Goal: Register for event/course

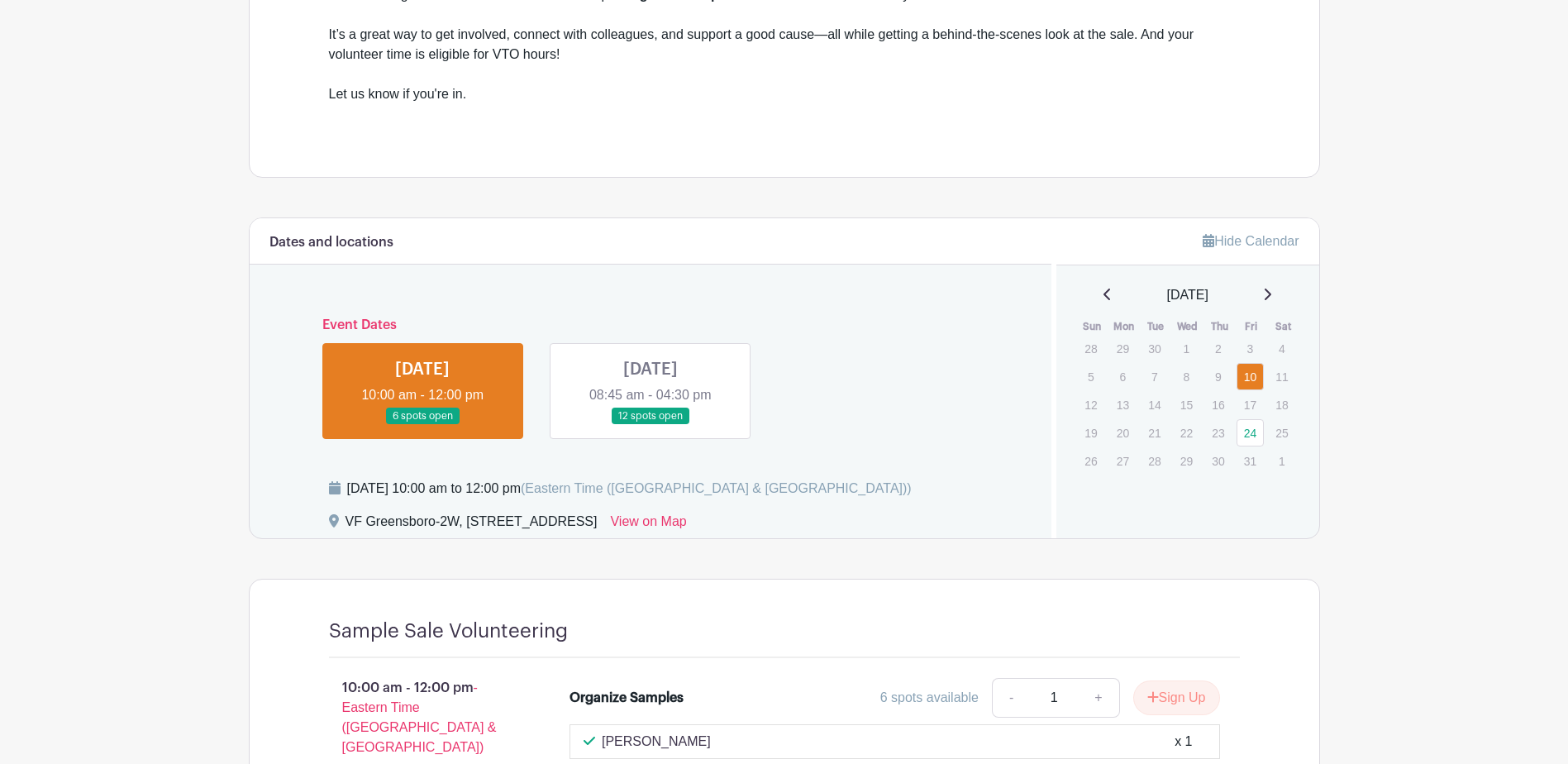
scroll to position [579, 0]
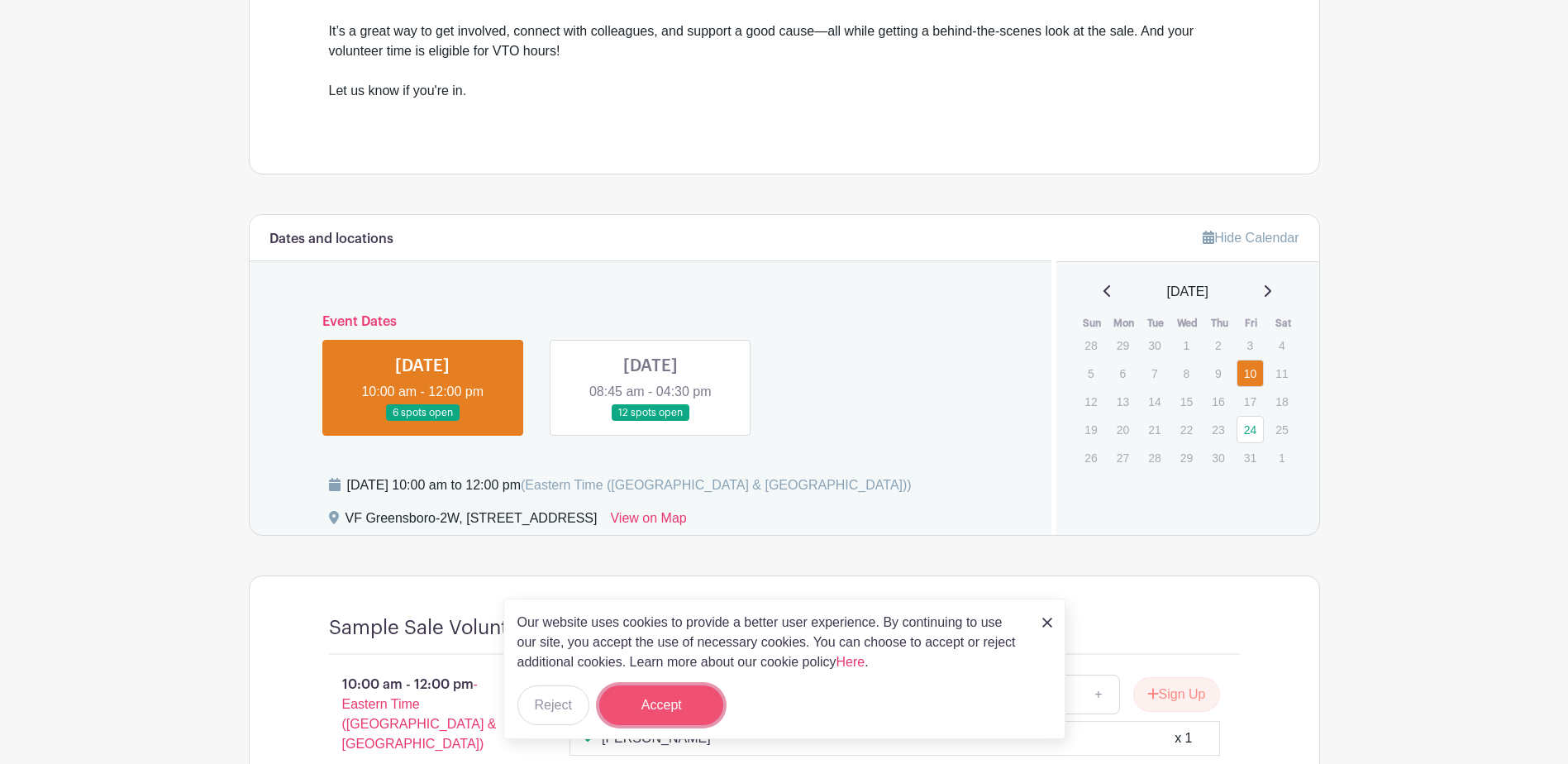
click at [658, 707] on button "Accept" at bounding box center [660, 704] width 124 height 39
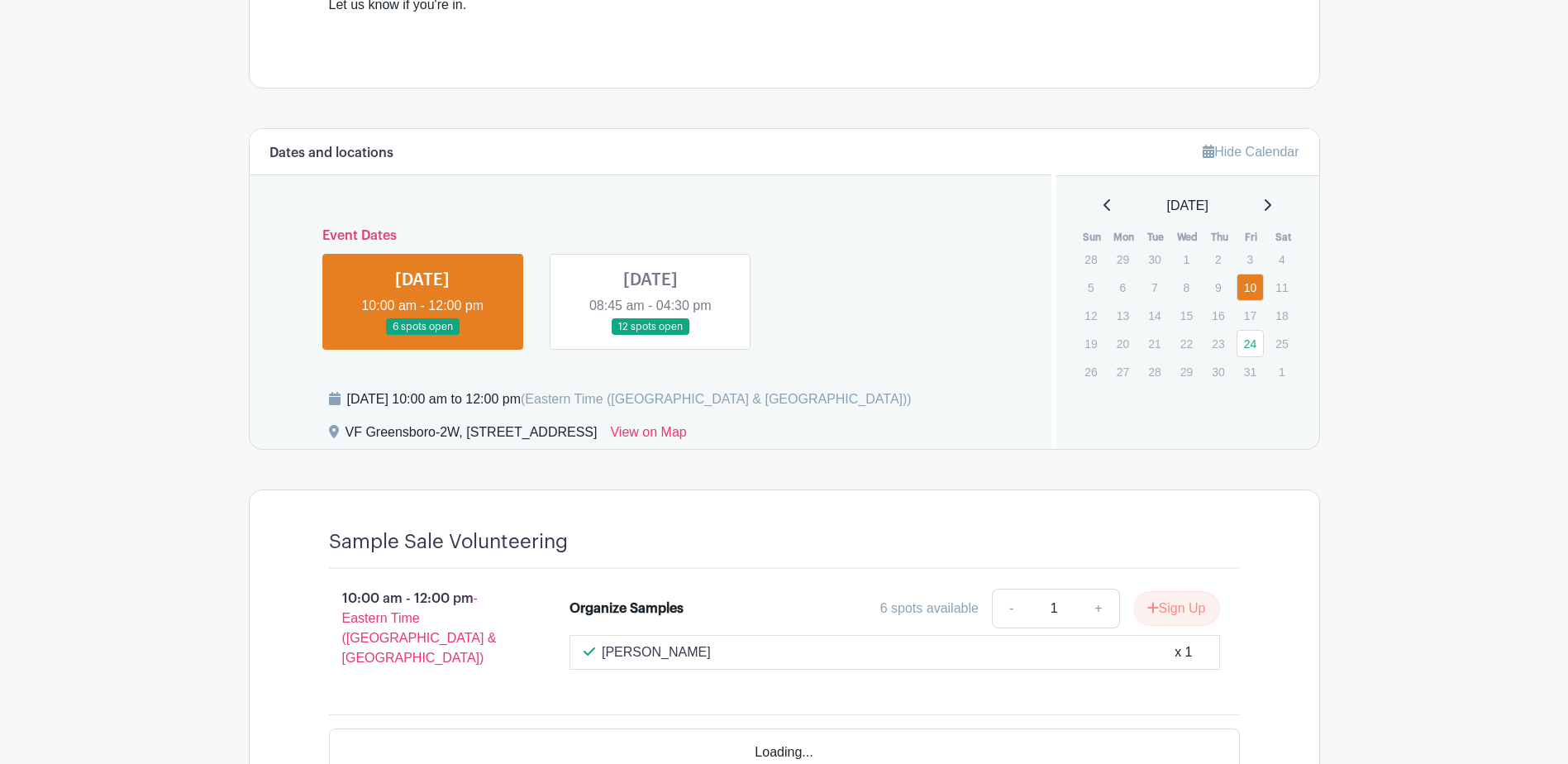
scroll to position [761, 0]
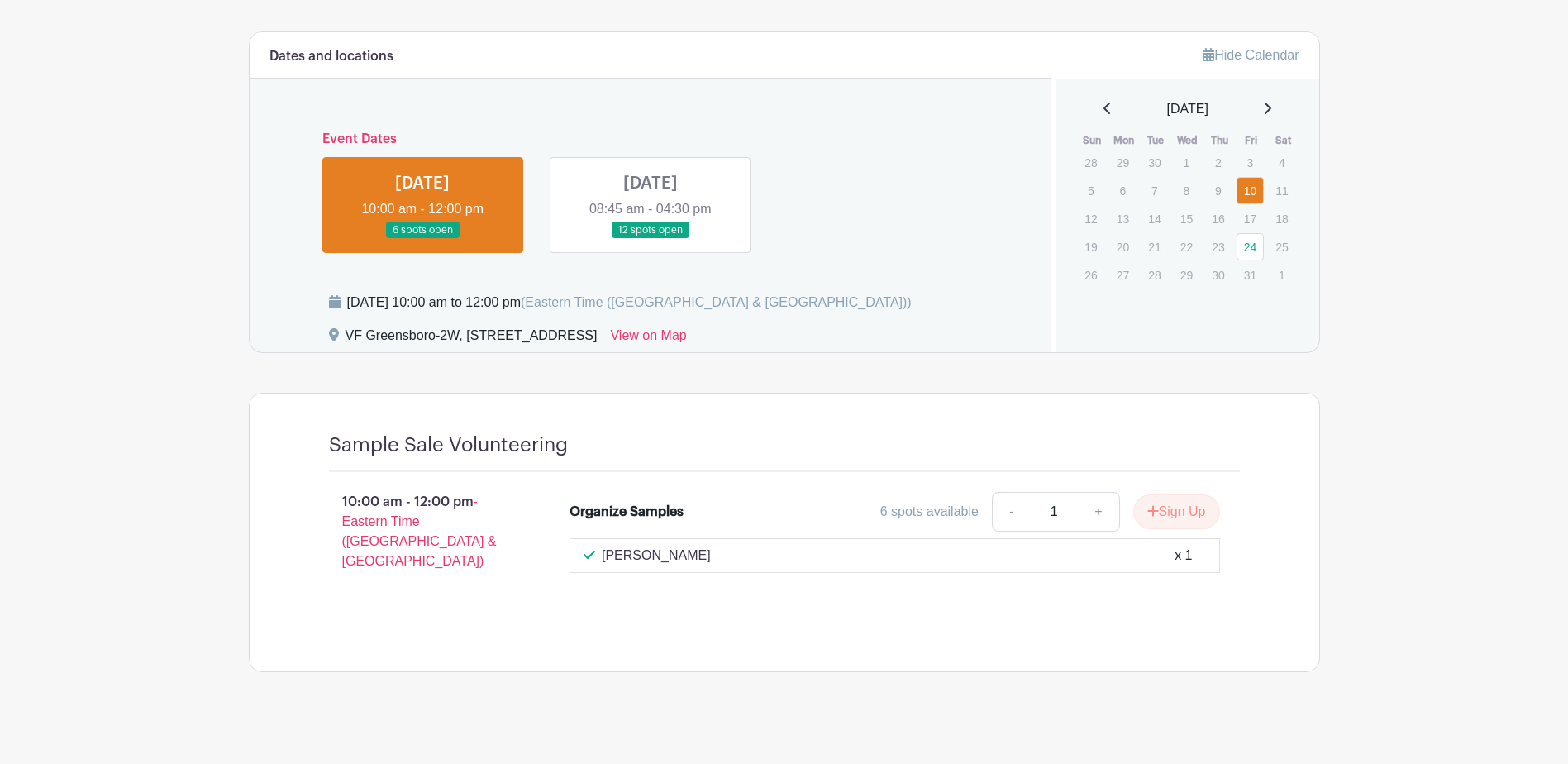
click at [650, 239] on link at bounding box center [650, 239] width 0 height 0
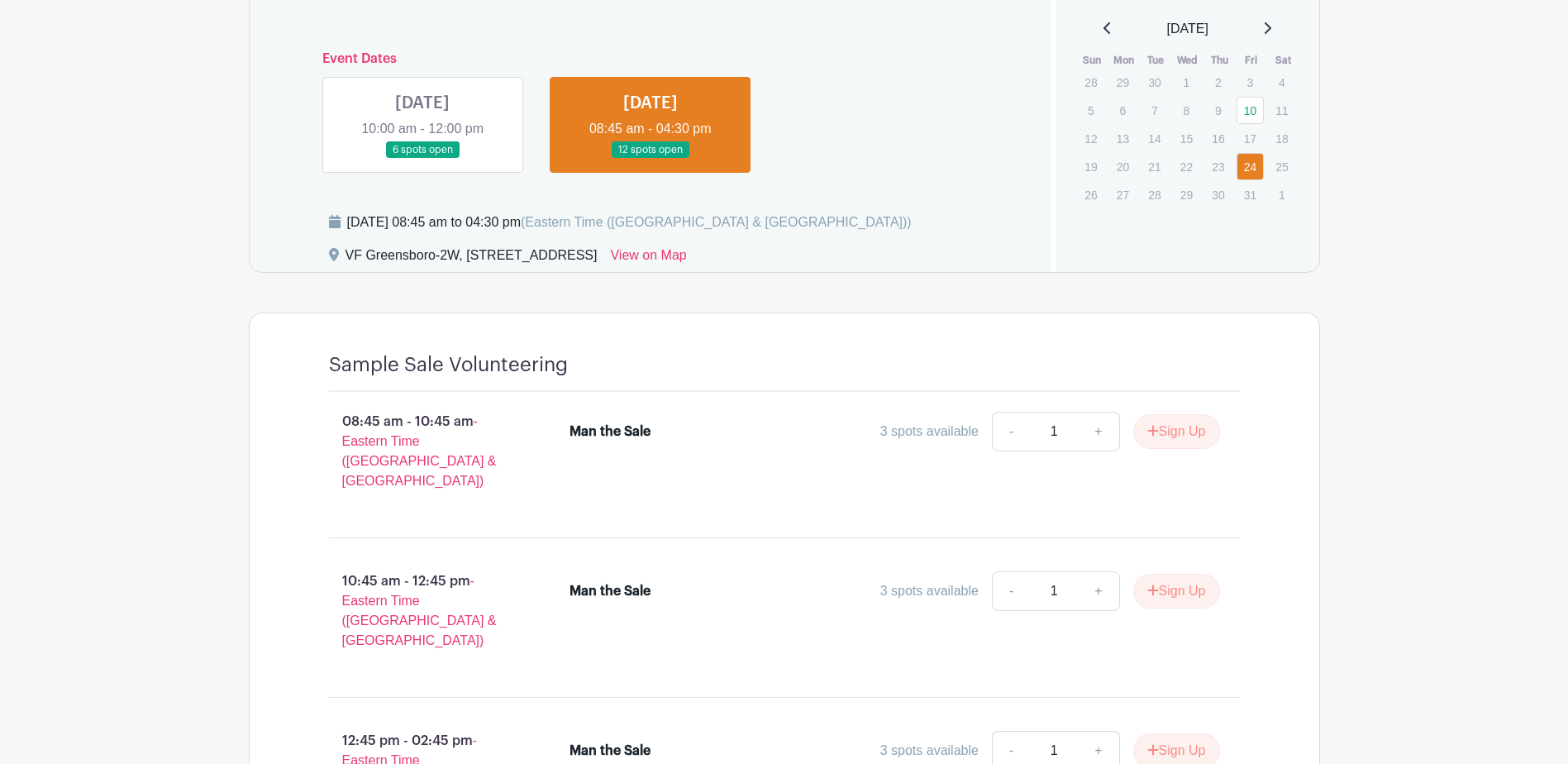
click at [422, 158] on link at bounding box center [422, 158] width 0 height 0
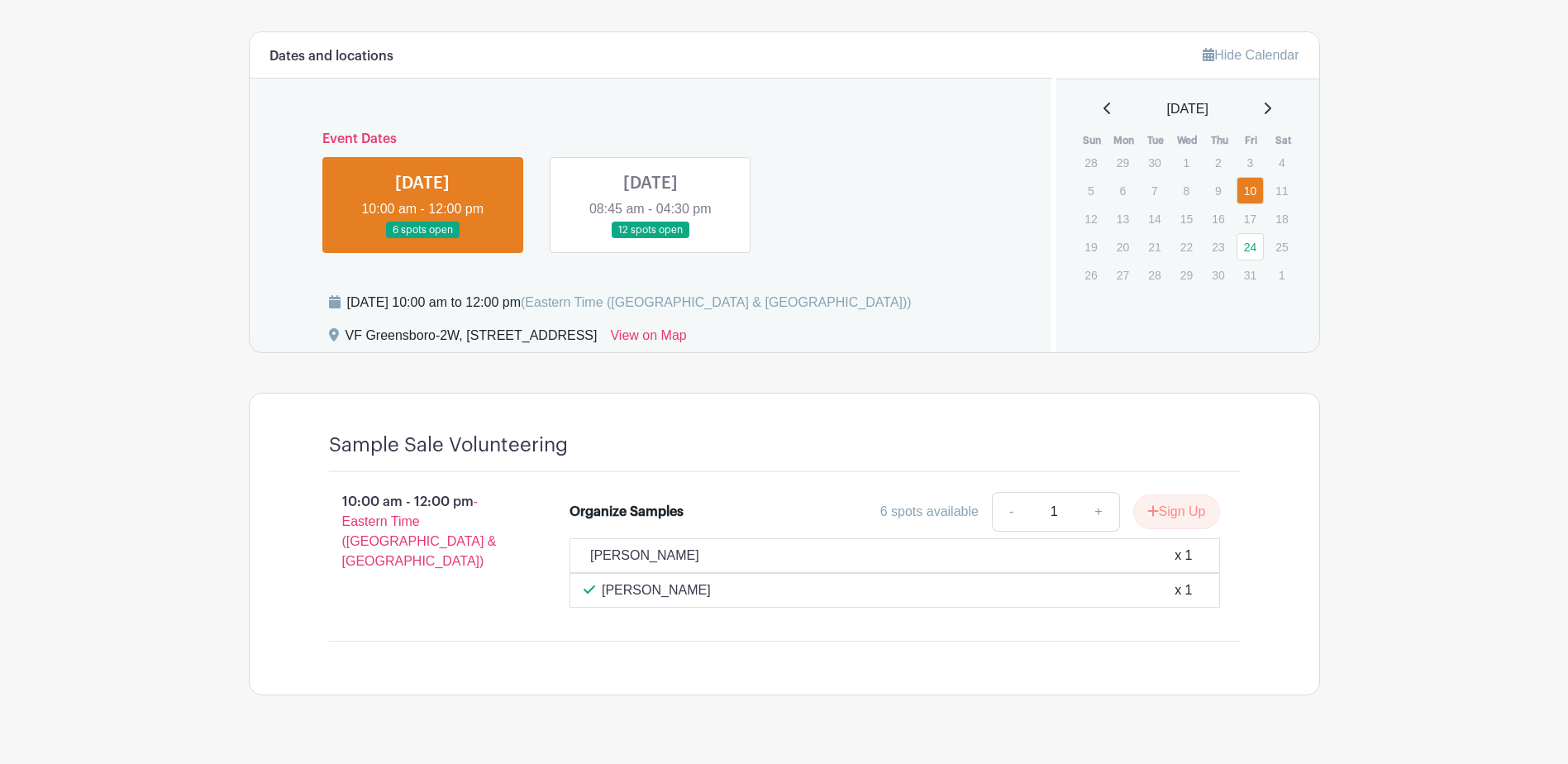
scroll to position [796, 0]
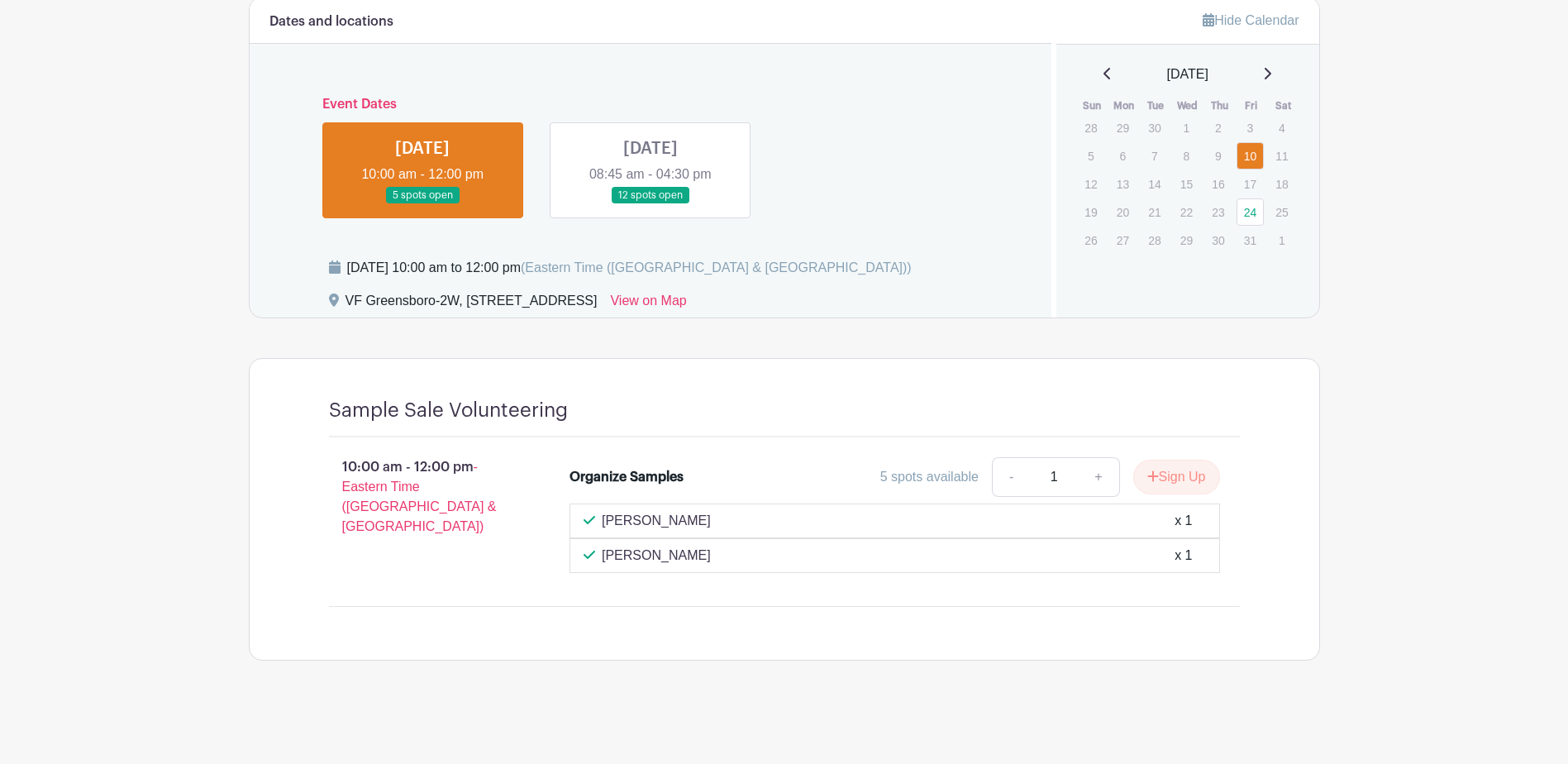
click at [650, 204] on link at bounding box center [650, 204] width 0 height 0
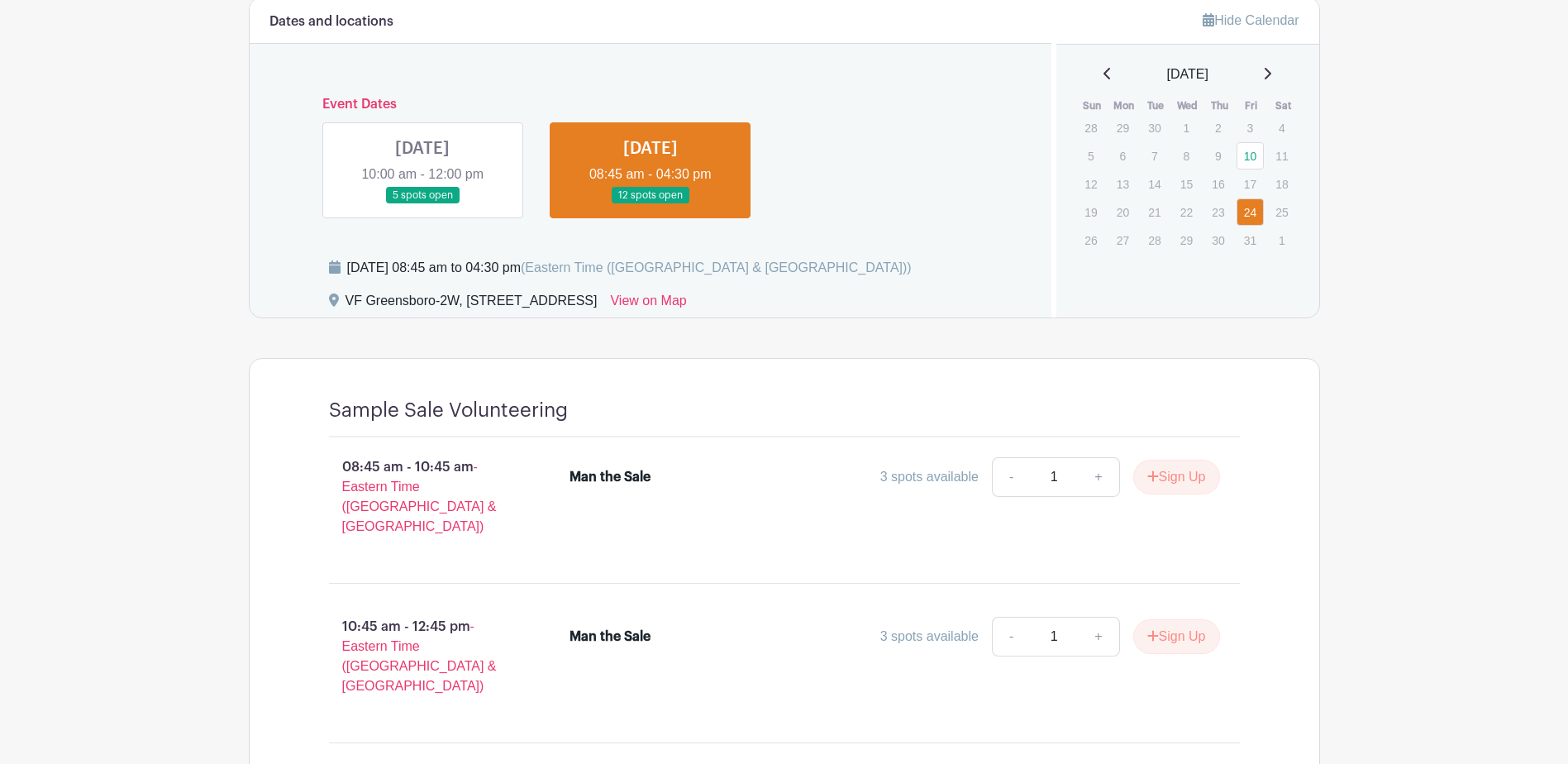
click at [422, 204] on link at bounding box center [422, 204] width 0 height 0
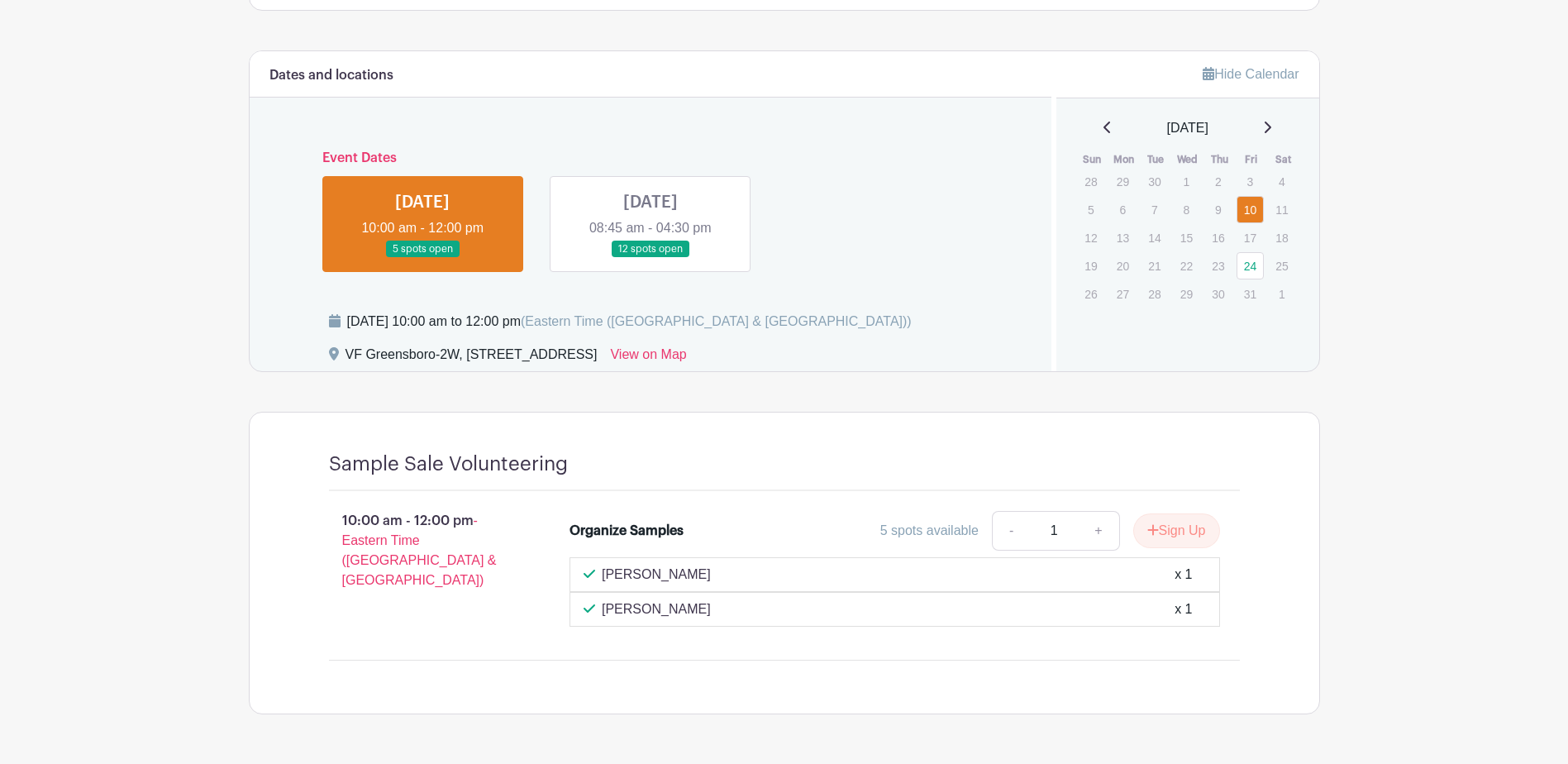
scroll to position [714, 0]
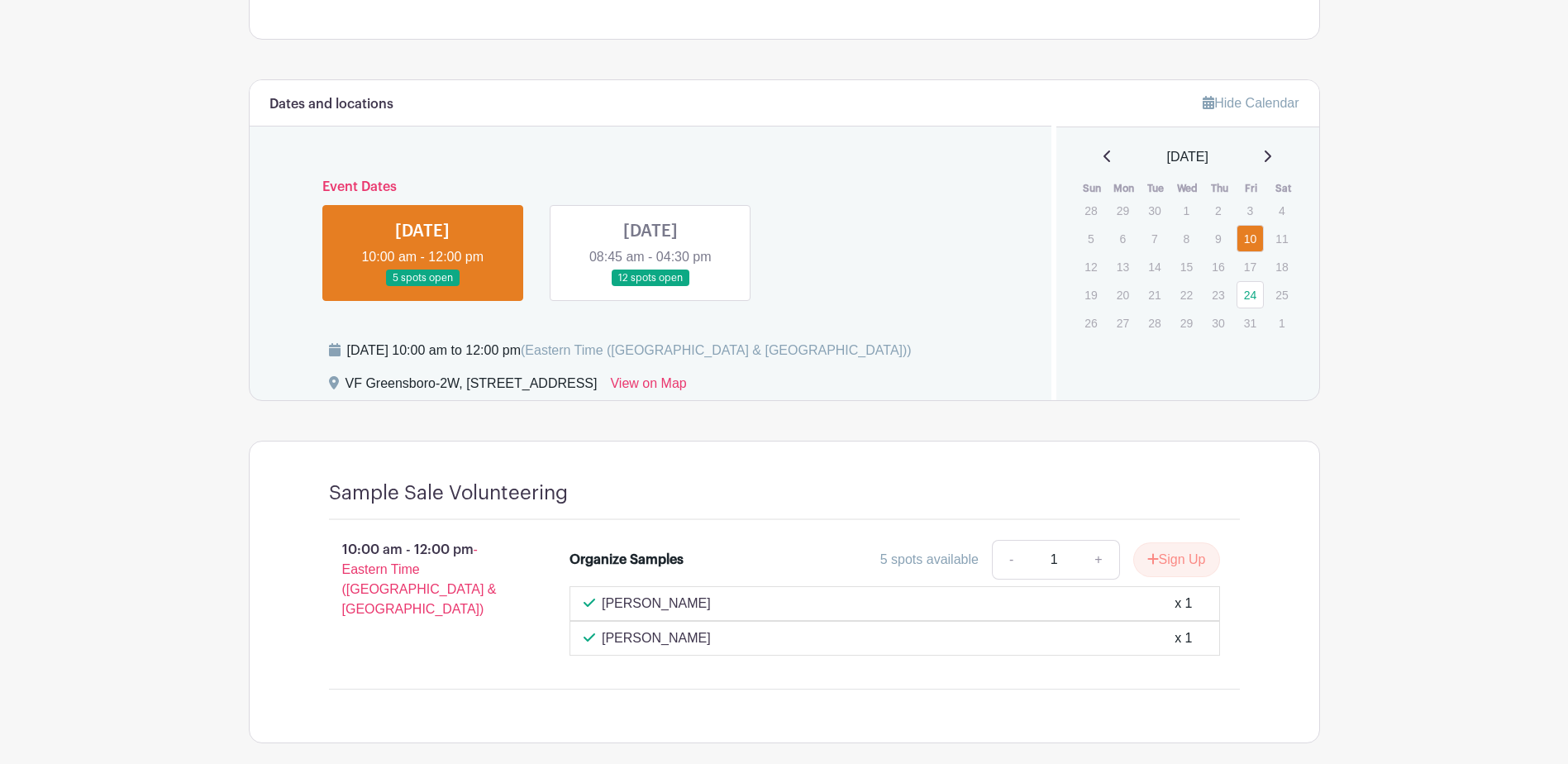
click at [434, 510] on div "Sample Sale Volunteering" at bounding box center [784, 500] width 911 height 38
click at [434, 508] on div "Sample Sale Volunteering" at bounding box center [784, 500] width 911 height 38
drag, startPoint x: 434, startPoint y: 508, endPoint x: 616, endPoint y: 497, distance: 182.3
click at [593, 500] on div at bounding box center [904, 493] width 672 height 24
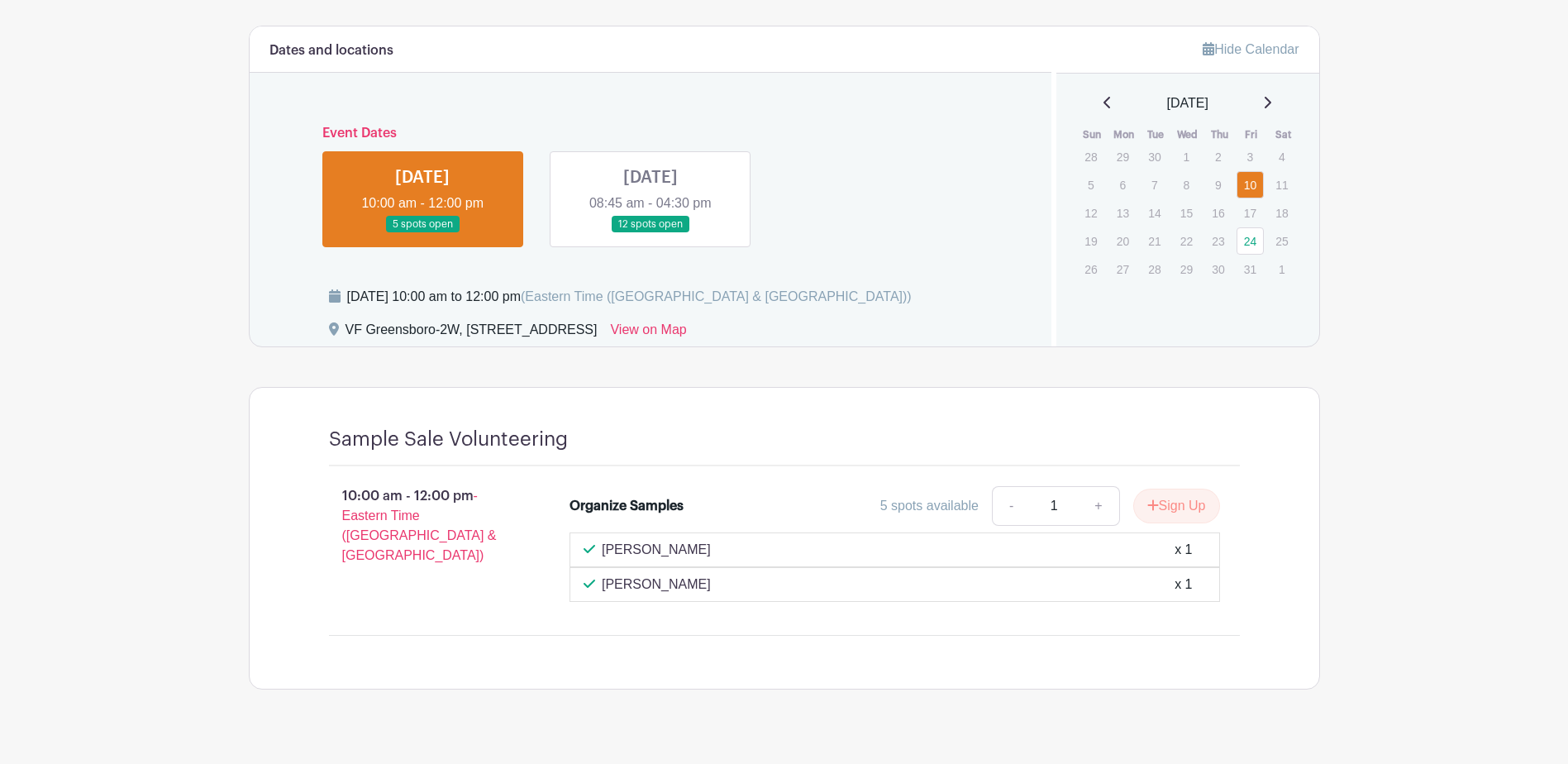
scroll to position [796, 0]
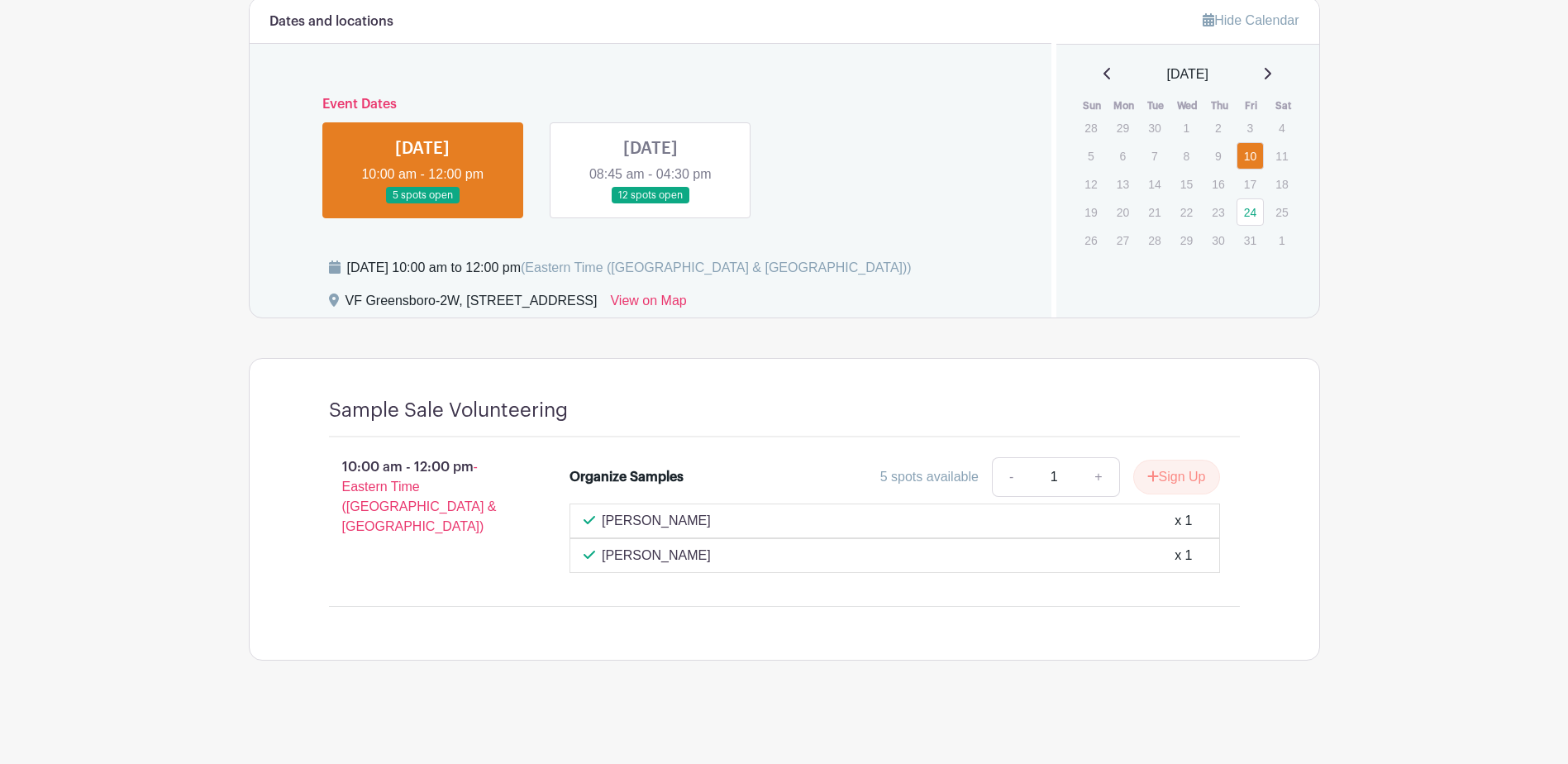
click at [650, 204] on link at bounding box center [650, 204] width 0 height 0
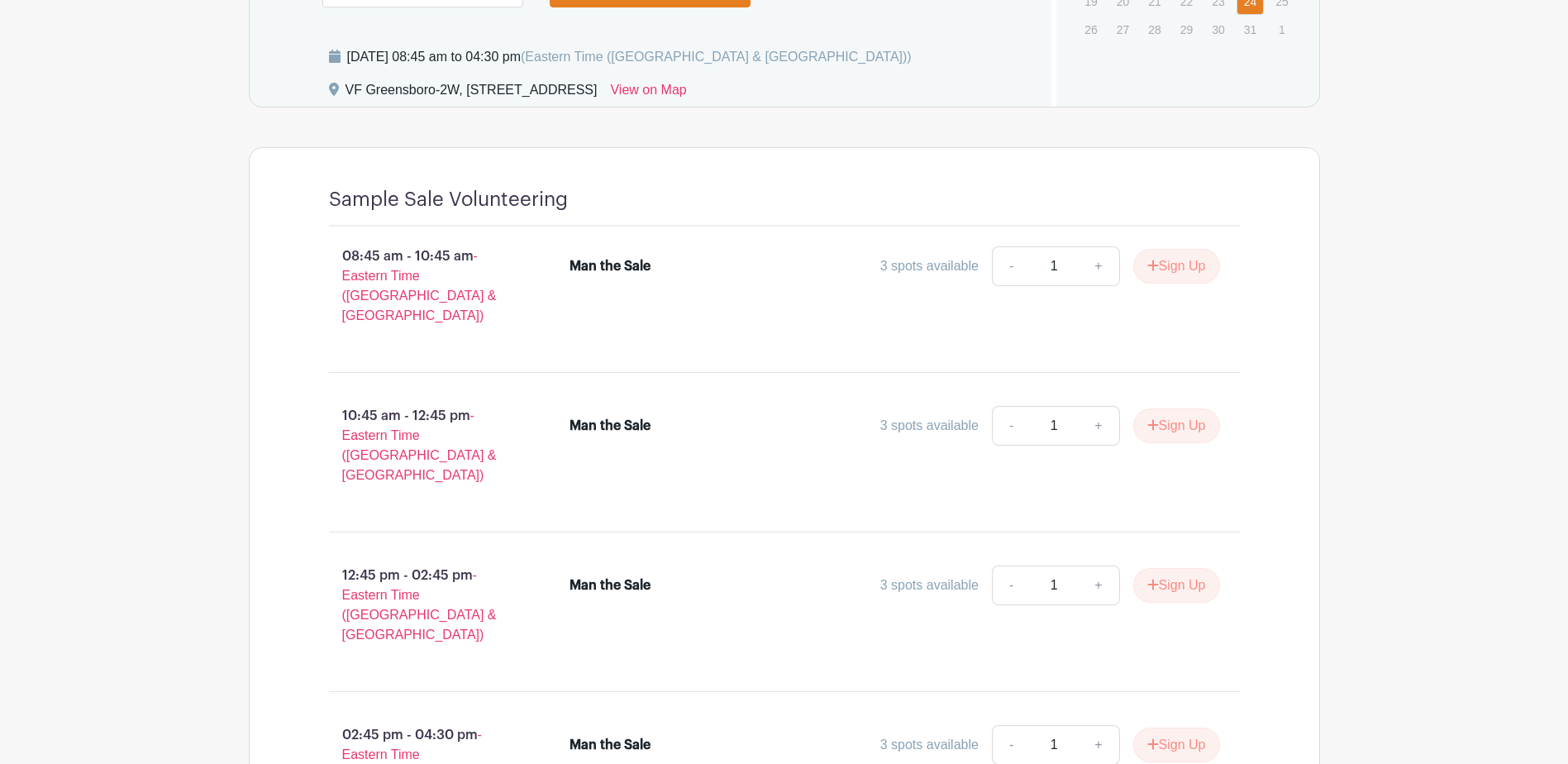
scroll to position [676, 0]
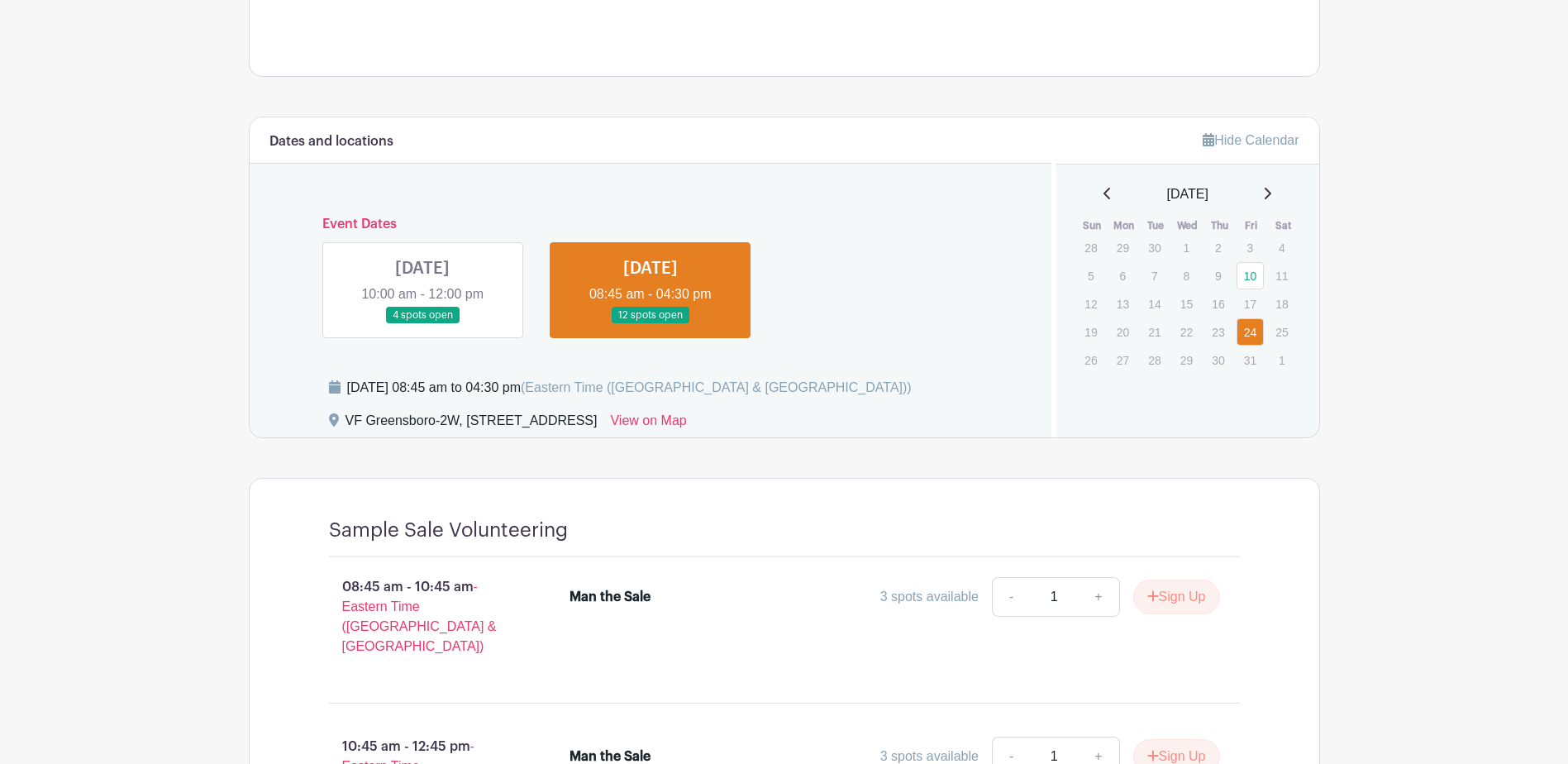
click at [422, 324] on link at bounding box center [422, 324] width 0 height 0
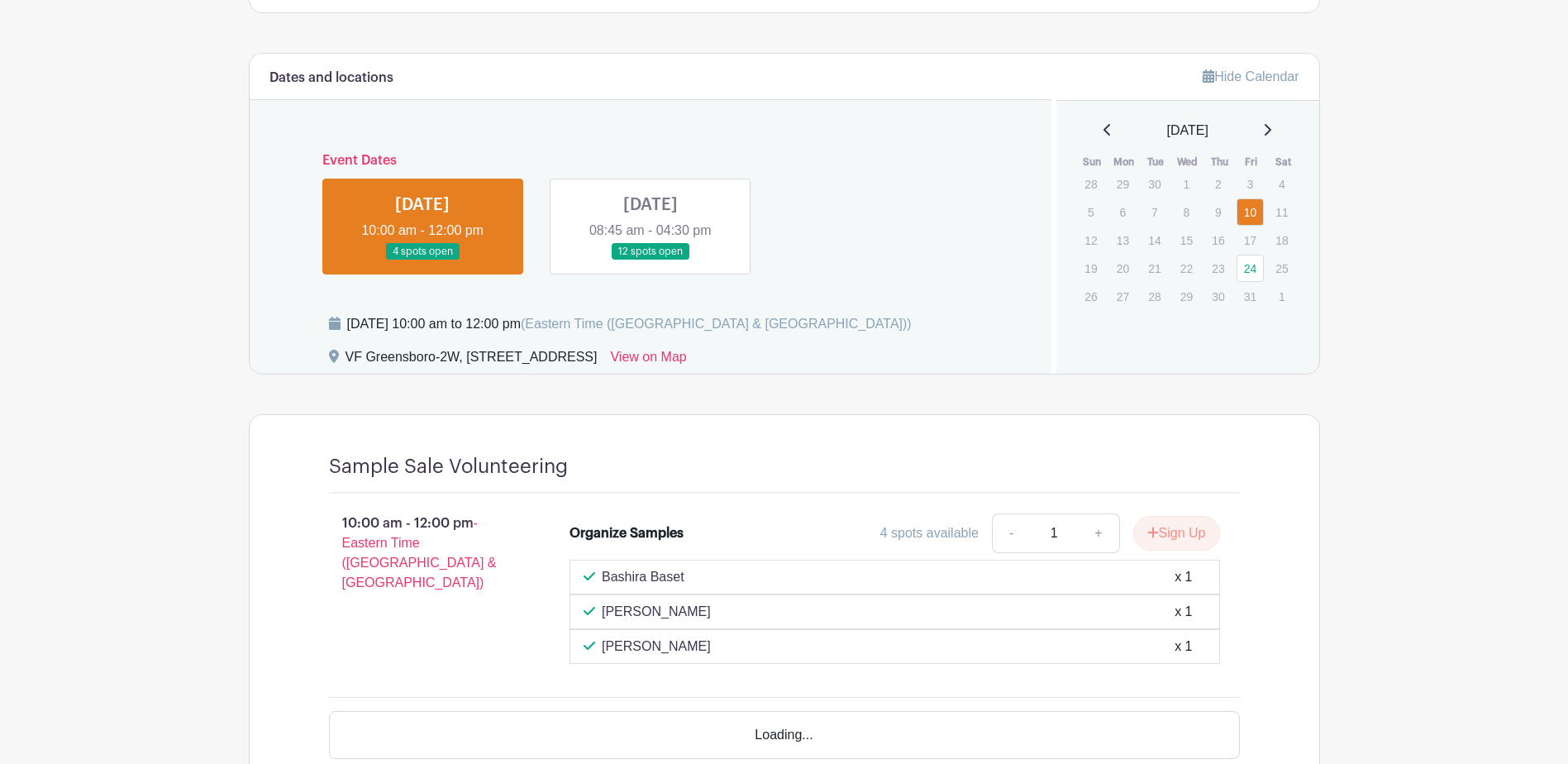
scroll to position [831, 0]
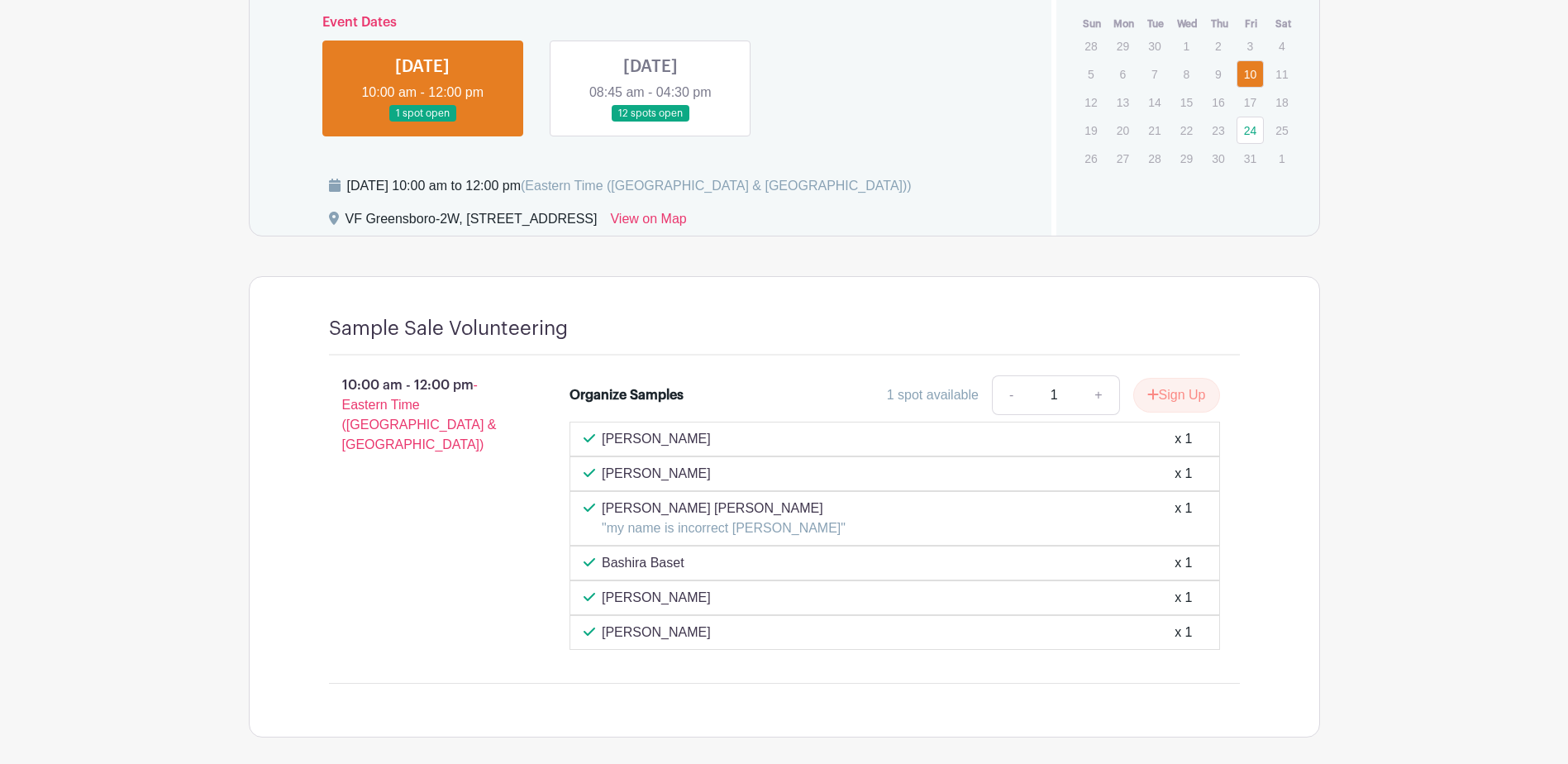
scroll to position [955, 0]
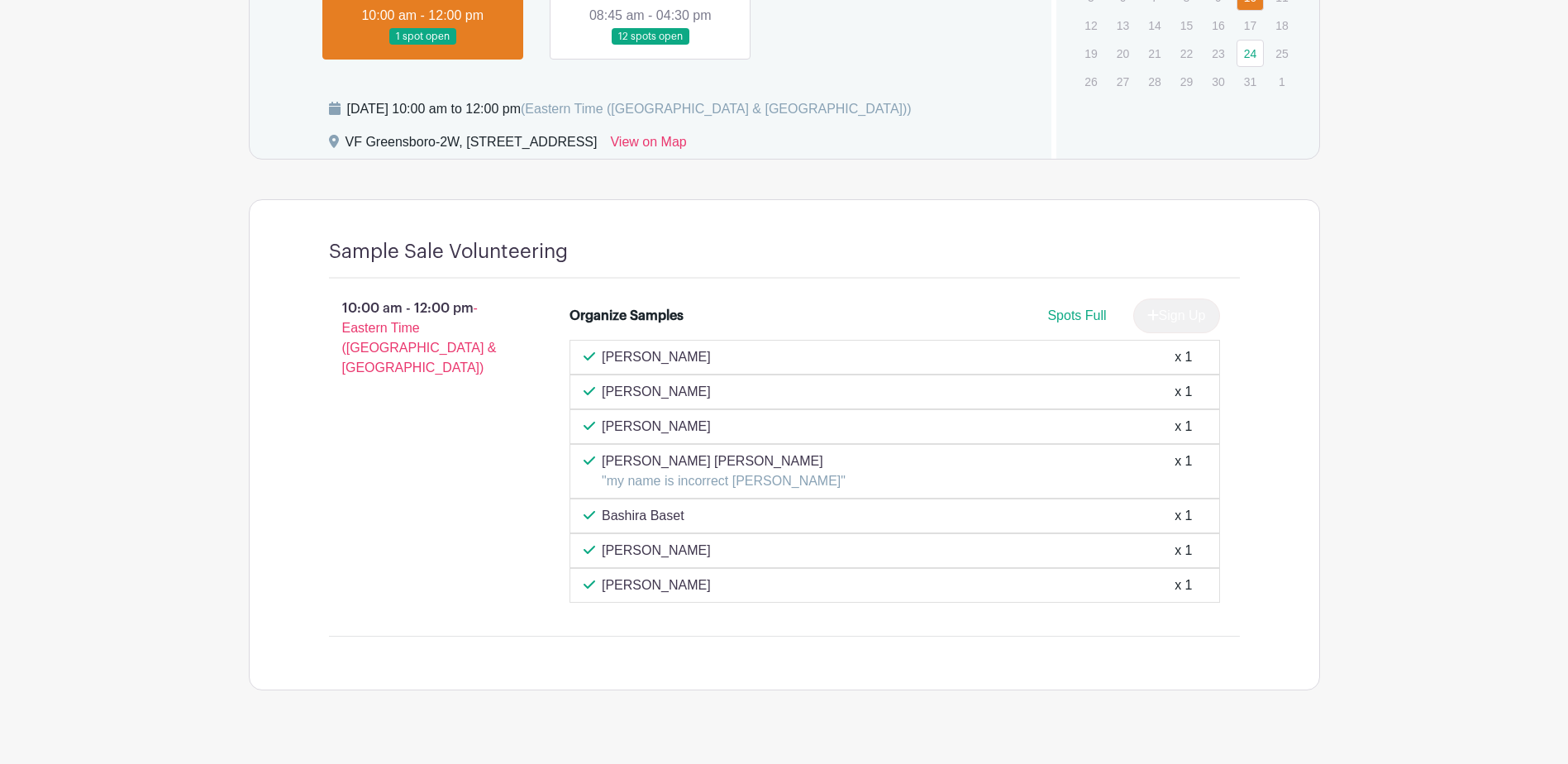
click at [650, 46] on link at bounding box center [650, 46] width 0 height 0
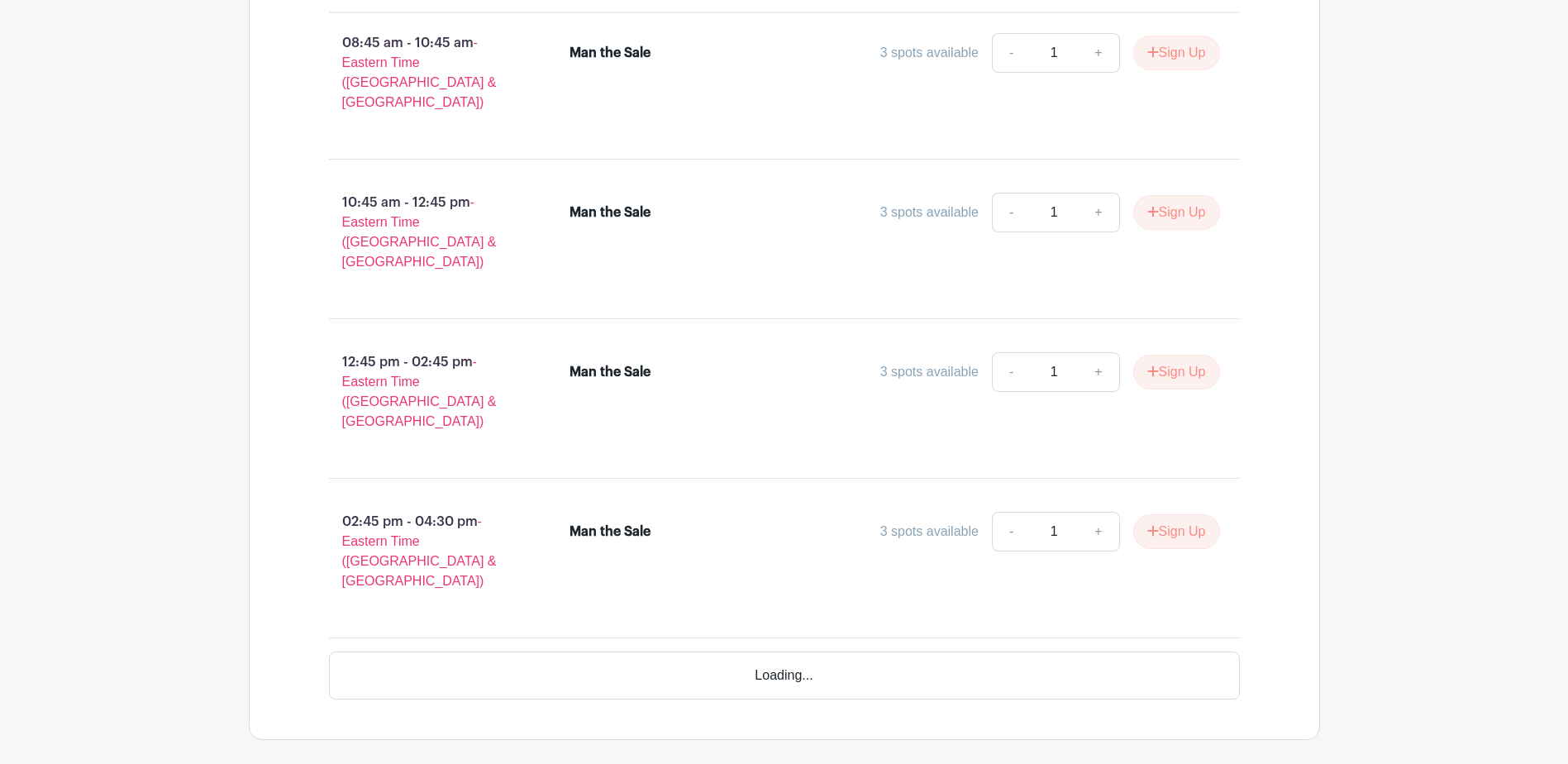
scroll to position [1173, 0]
